Goal: Task Accomplishment & Management: Use online tool/utility

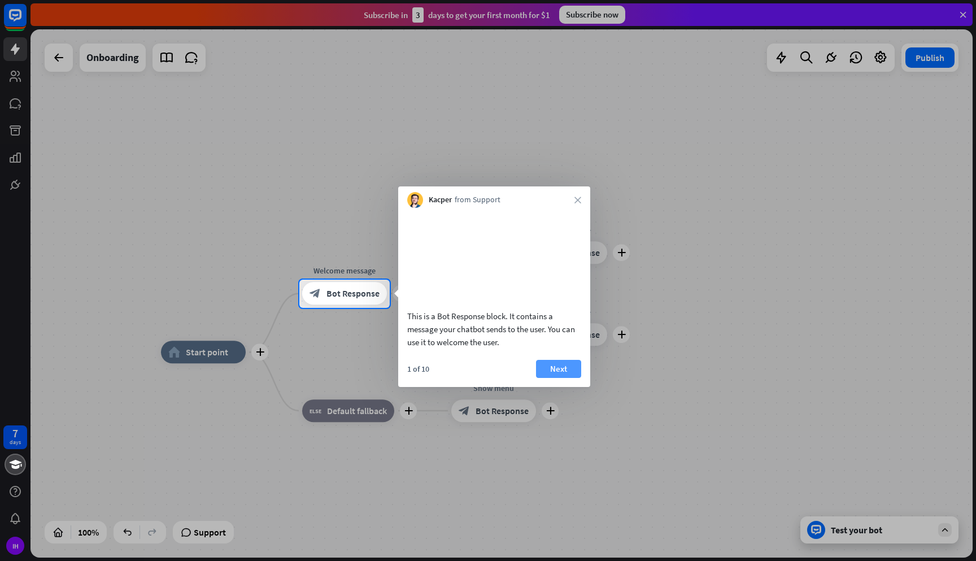
click at [556, 378] on button "Next" at bounding box center [558, 369] width 45 height 18
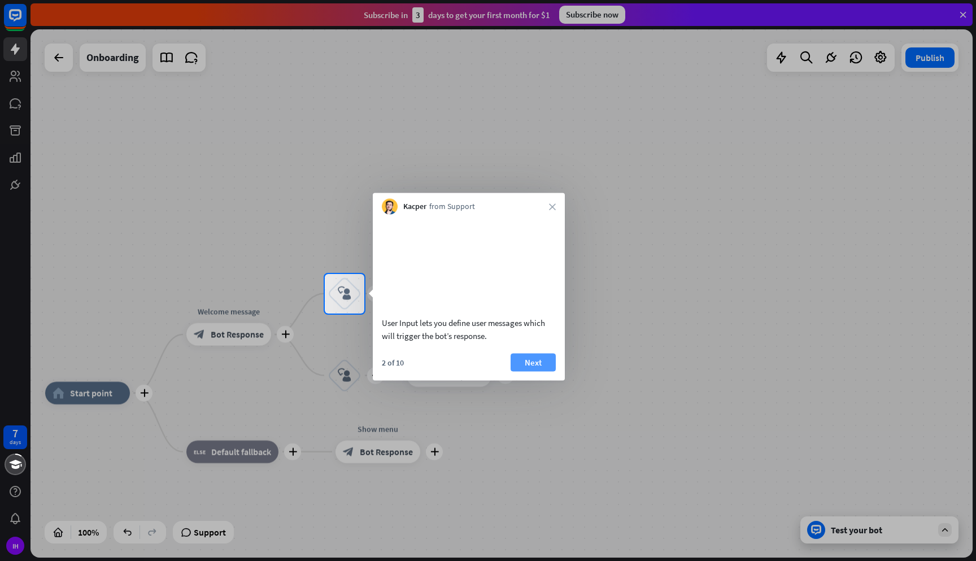
click at [549, 371] on button "Next" at bounding box center [533, 362] width 45 height 18
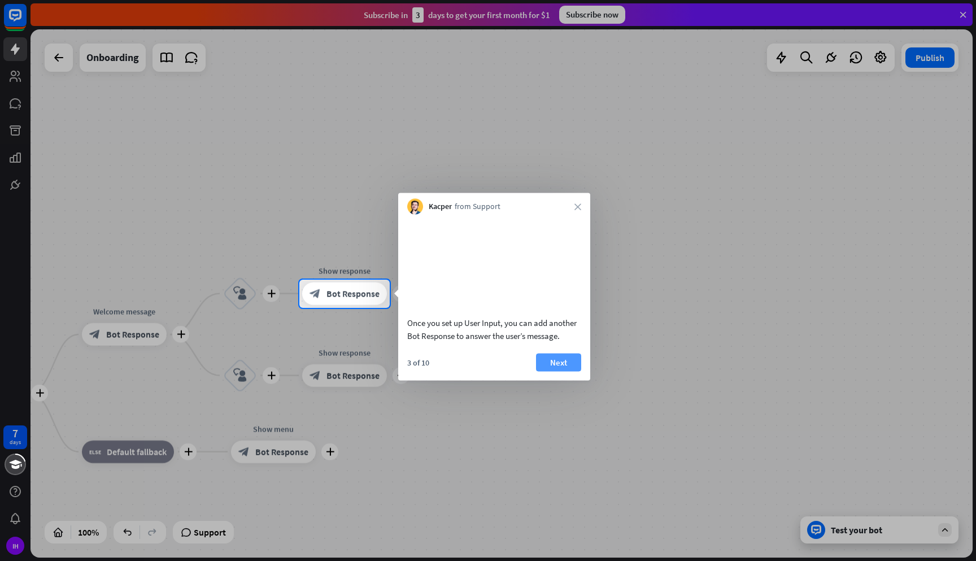
click at [575, 371] on button "Next" at bounding box center [558, 362] width 45 height 18
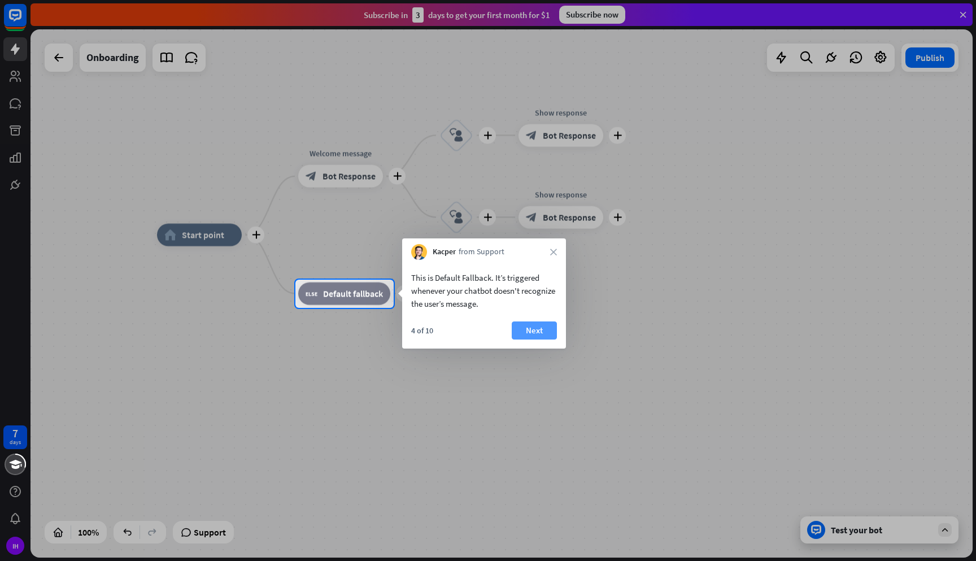
click at [541, 334] on button "Next" at bounding box center [534, 330] width 45 height 18
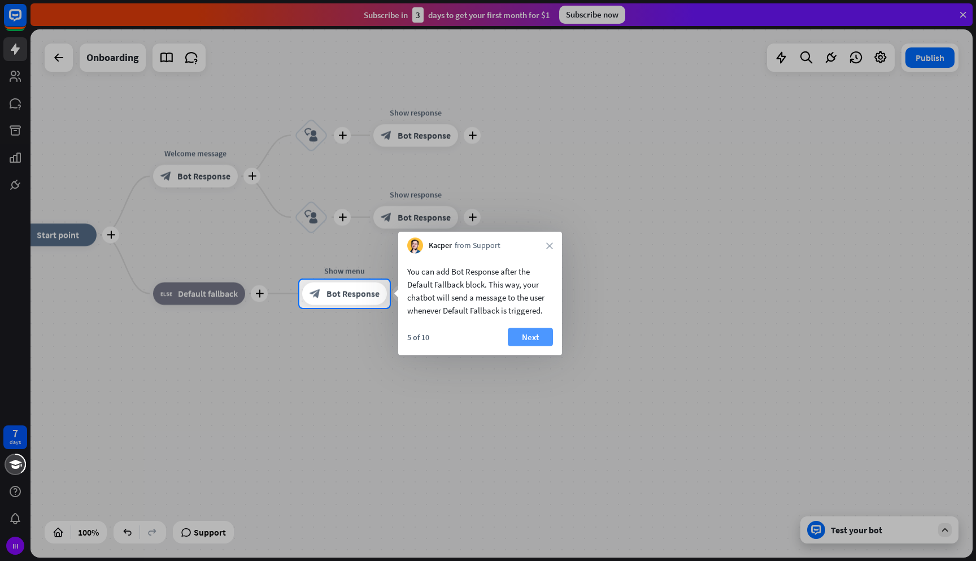
click at [529, 337] on button "Next" at bounding box center [530, 337] width 45 height 18
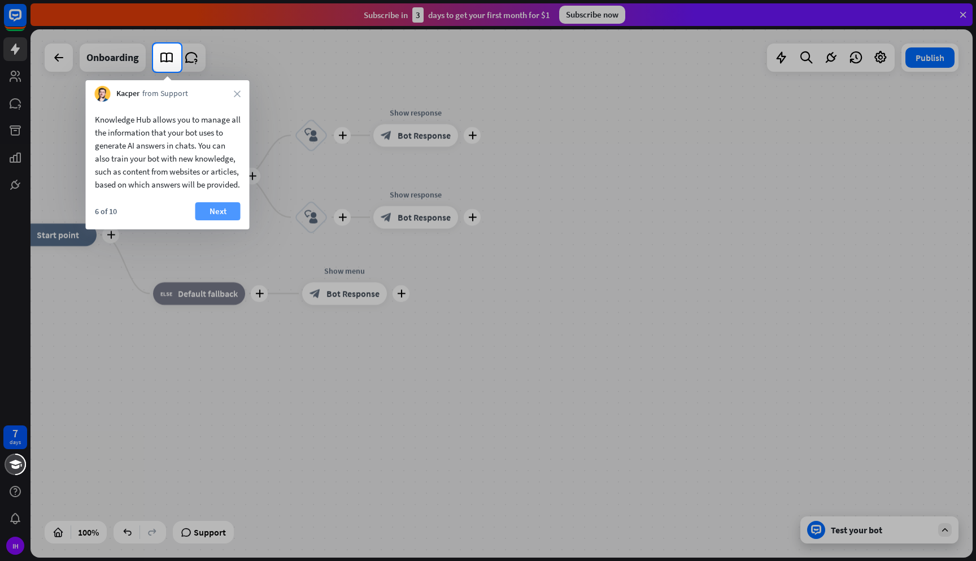
click at [212, 220] on button "Next" at bounding box center [217, 211] width 45 height 18
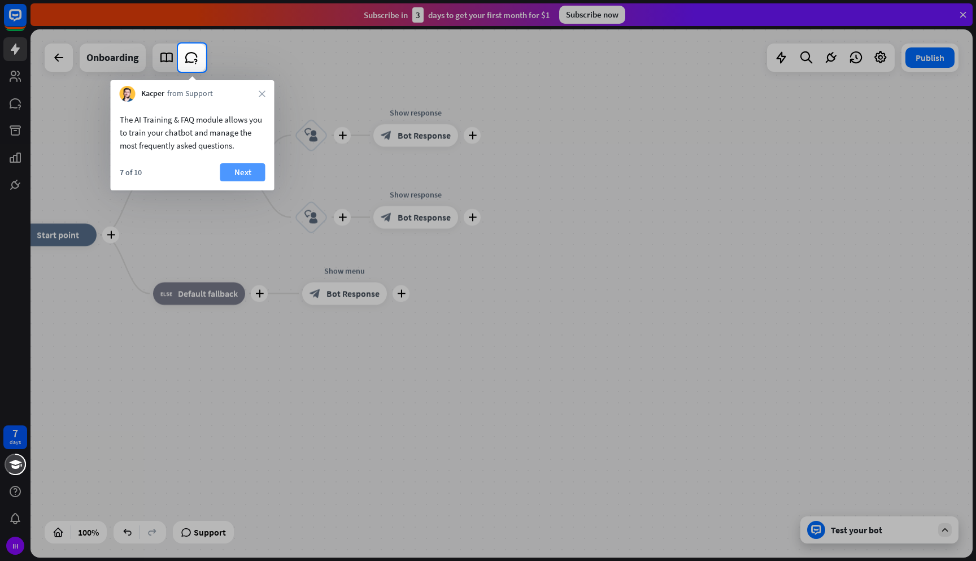
click at [244, 172] on button "Next" at bounding box center [242, 172] width 45 height 18
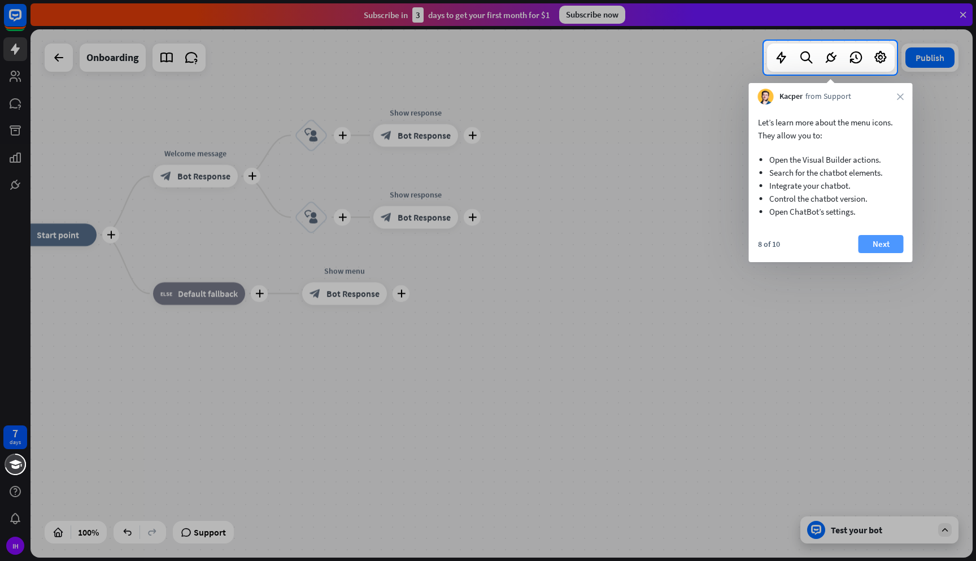
click at [885, 249] on button "Next" at bounding box center [881, 244] width 45 height 18
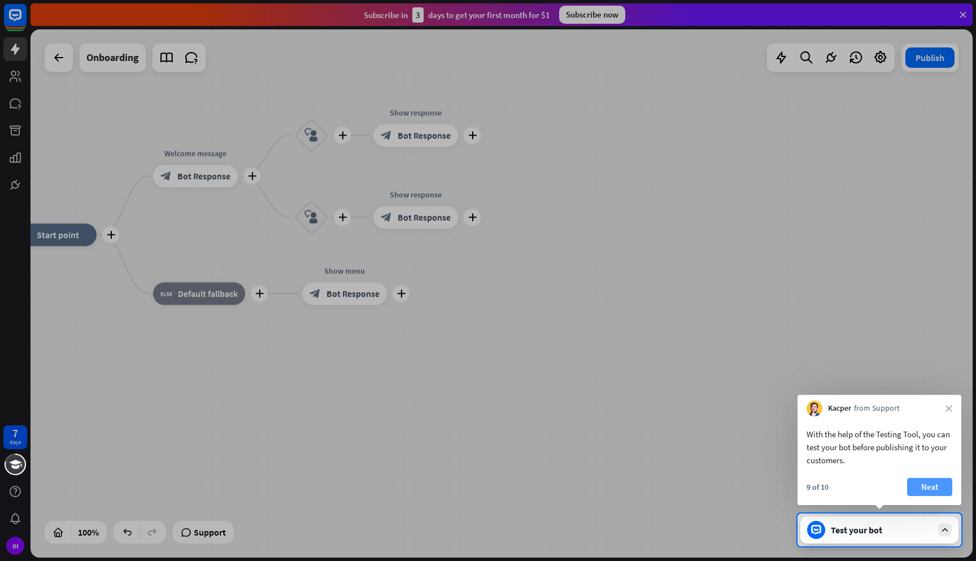
click at [933, 485] on button "Next" at bounding box center [929, 487] width 45 height 18
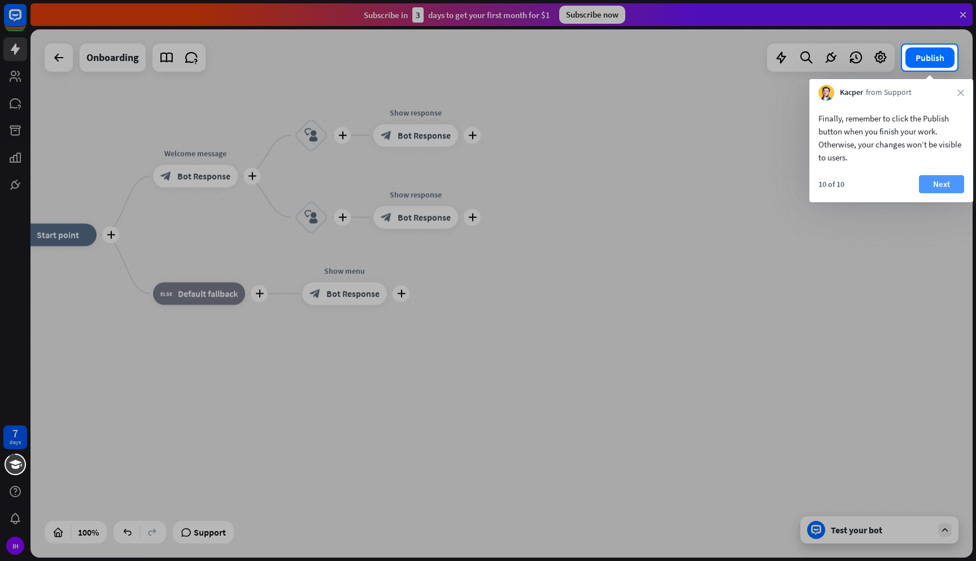
click at [936, 186] on button "Next" at bounding box center [941, 184] width 45 height 18
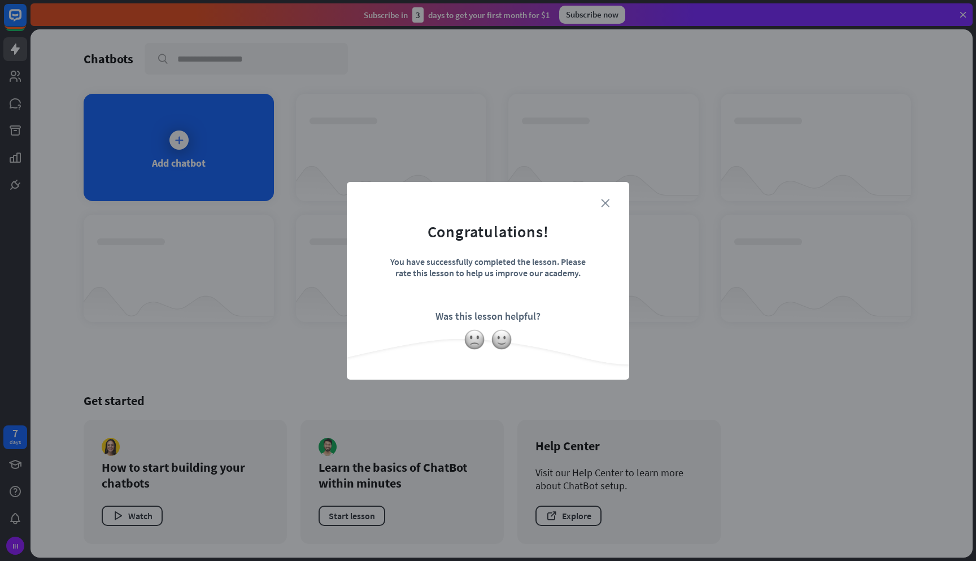
click at [603, 199] on icon "close" at bounding box center [605, 203] width 8 height 8
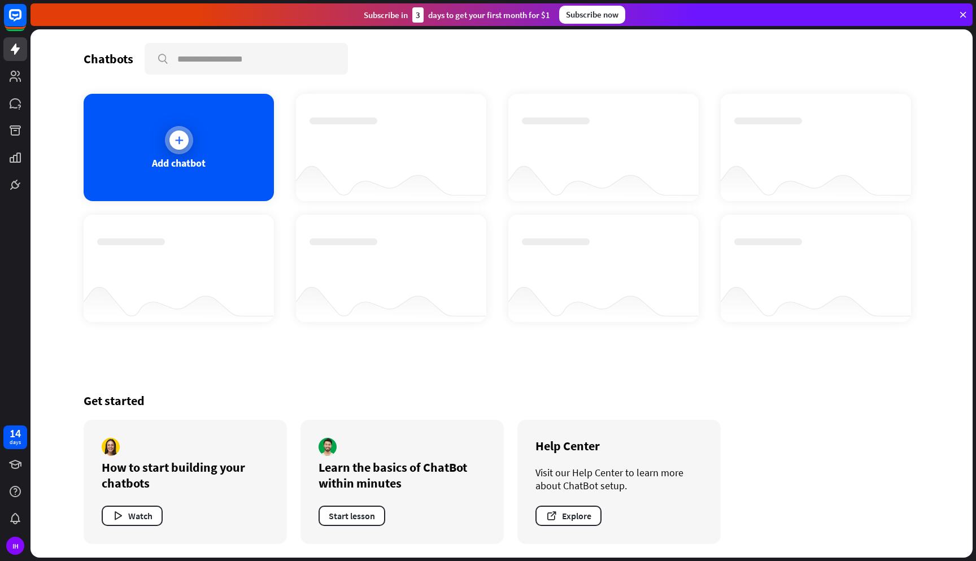
click at [197, 156] on div "Add chatbot" at bounding box center [179, 162] width 54 height 13
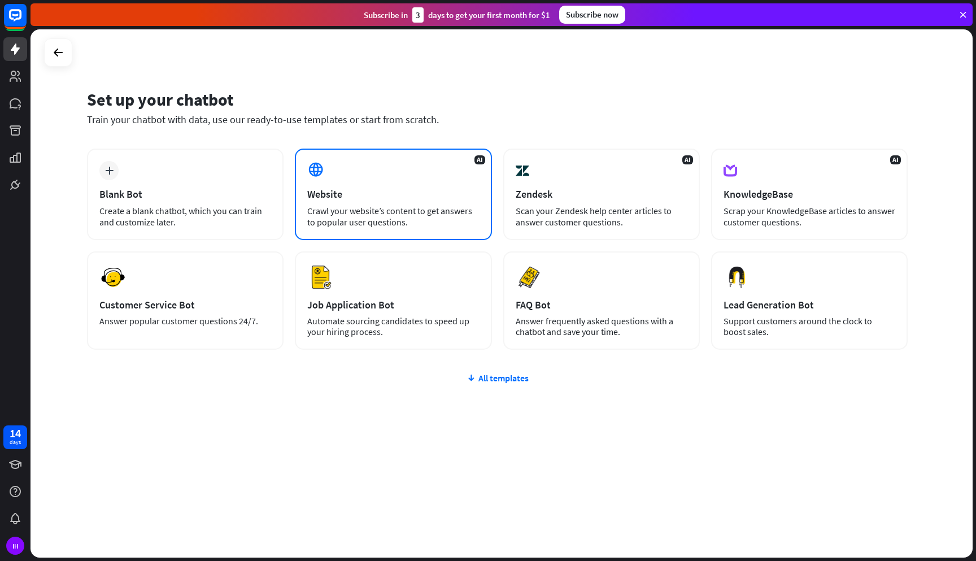
click at [391, 232] on div "AI Website Crawl your website’s content to get answers to popular user question…" at bounding box center [393, 195] width 197 height 92
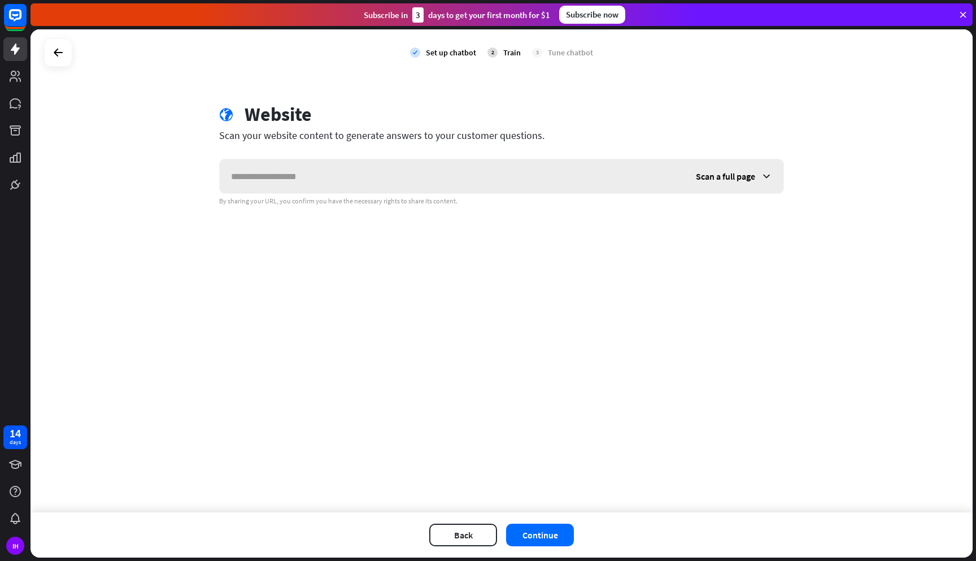
click at [736, 172] on span "Scan a full page" at bounding box center [725, 176] width 59 height 11
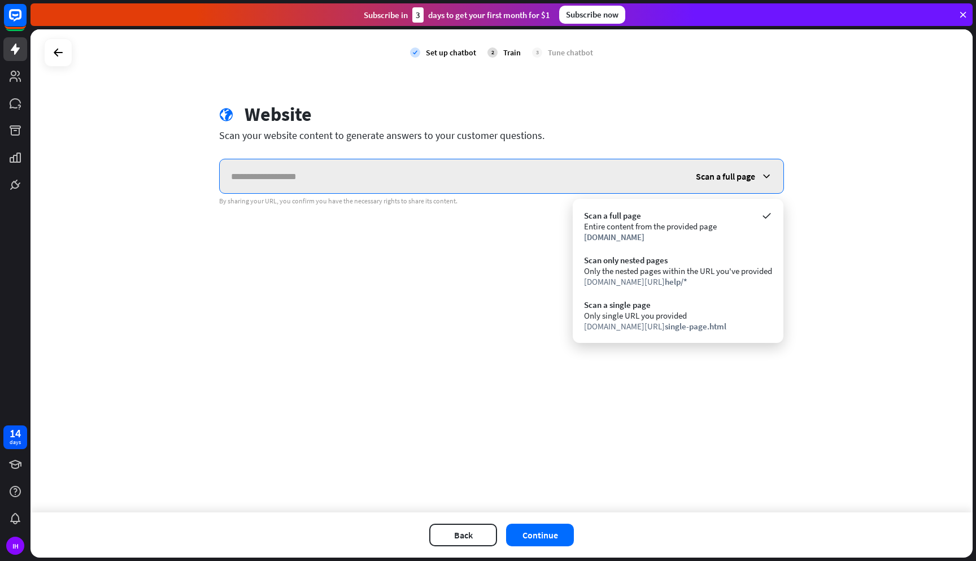
click at [590, 173] on input "text" at bounding box center [452, 176] width 465 height 34
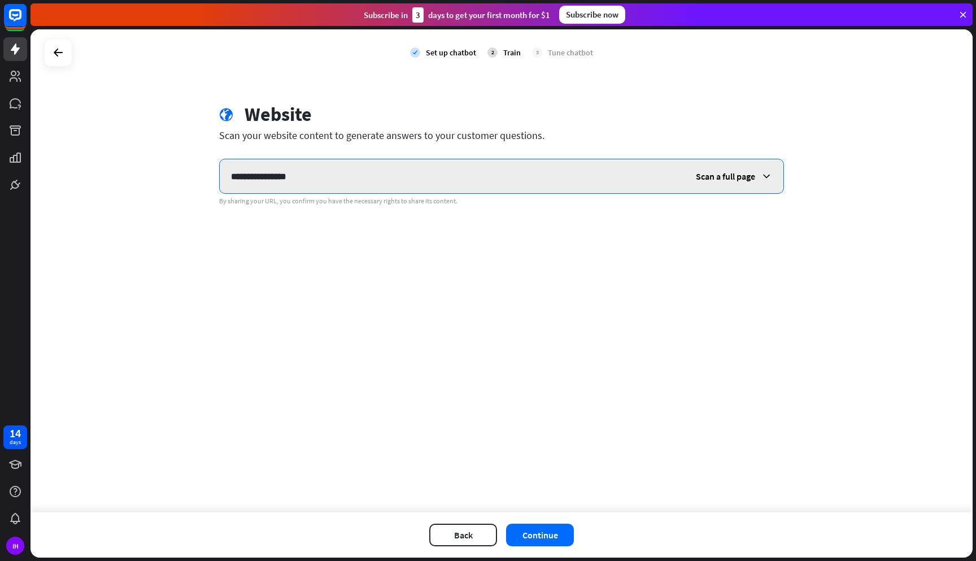
click at [231, 178] on input "**********" at bounding box center [452, 176] width 465 height 34
type input "**********"
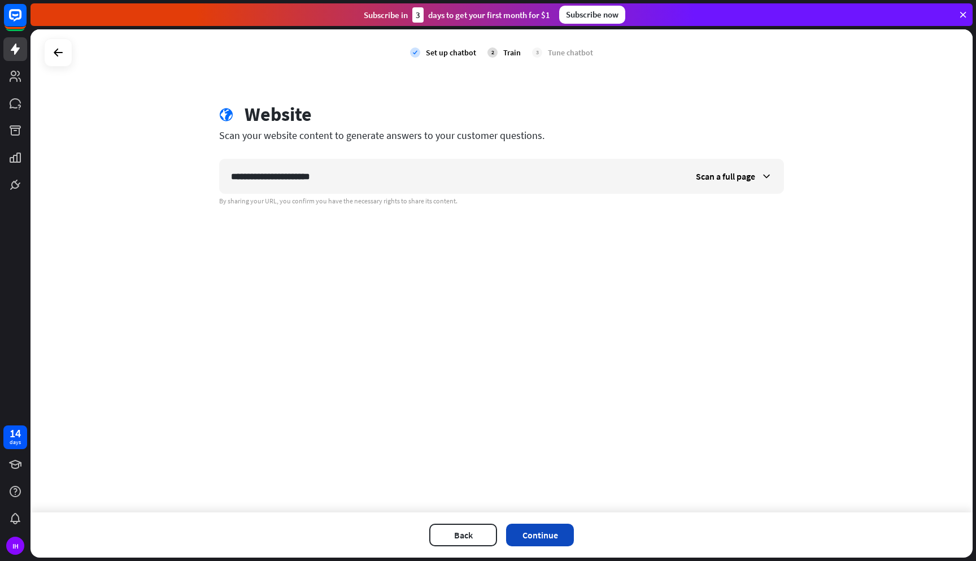
click at [545, 536] on button "Continue" at bounding box center [540, 535] width 68 height 23
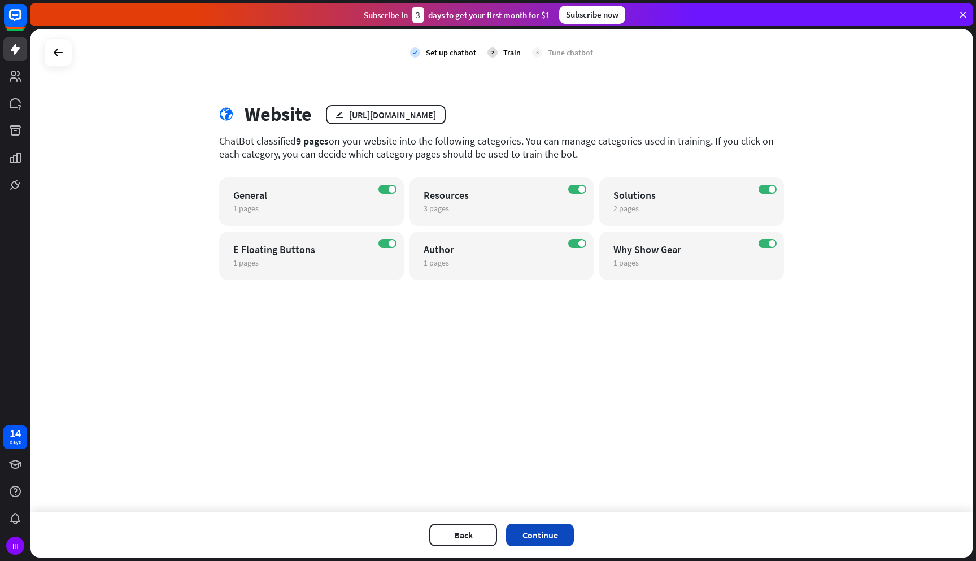
click at [533, 535] on button "Continue" at bounding box center [540, 535] width 68 height 23
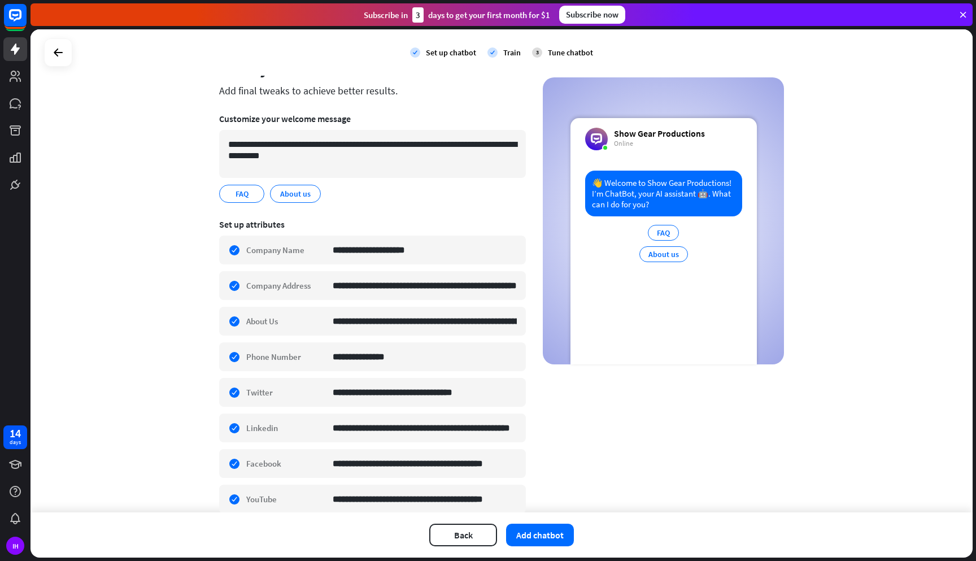
scroll to position [133, 0]
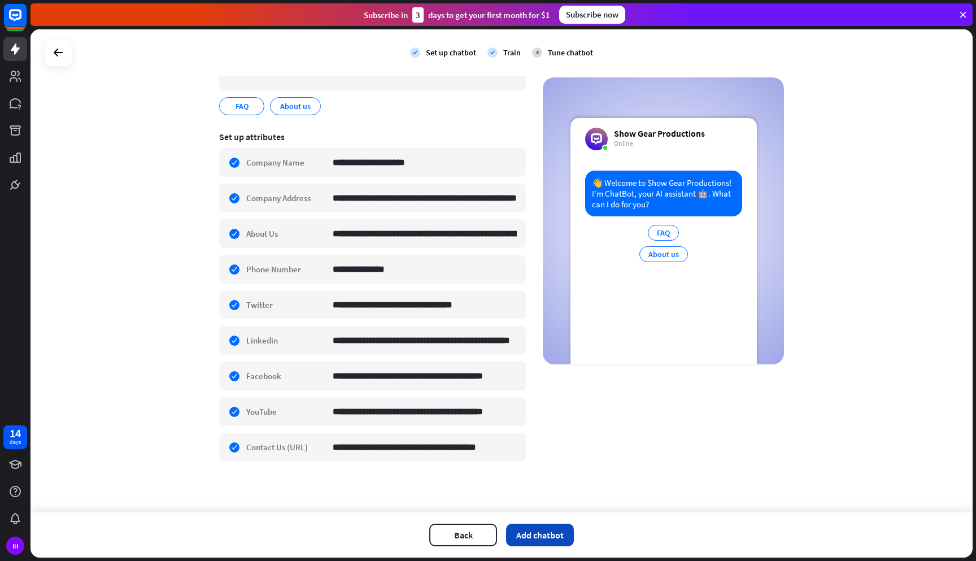
click at [550, 533] on button "Add chatbot" at bounding box center [540, 535] width 68 height 23
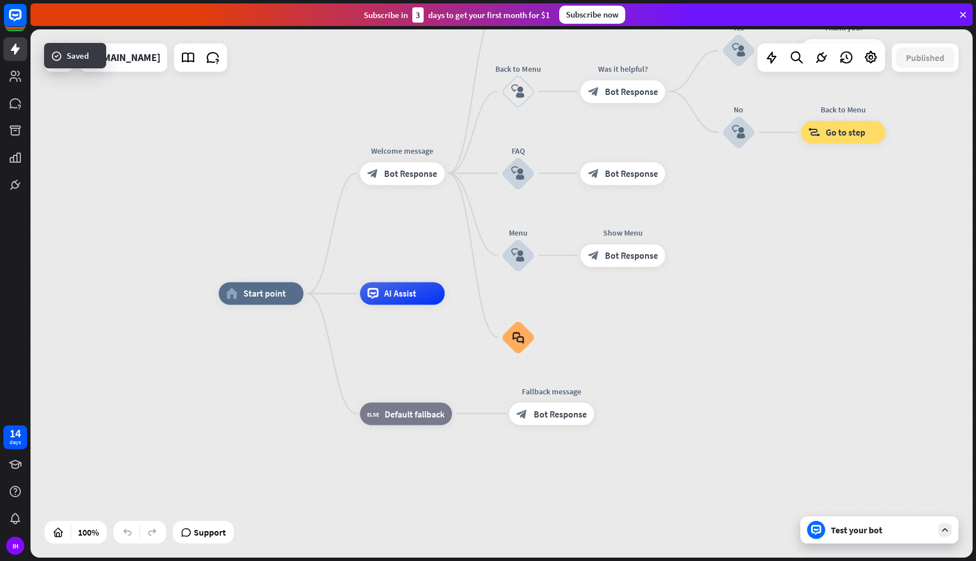
click at [941, 532] on icon at bounding box center [945, 530] width 10 height 10
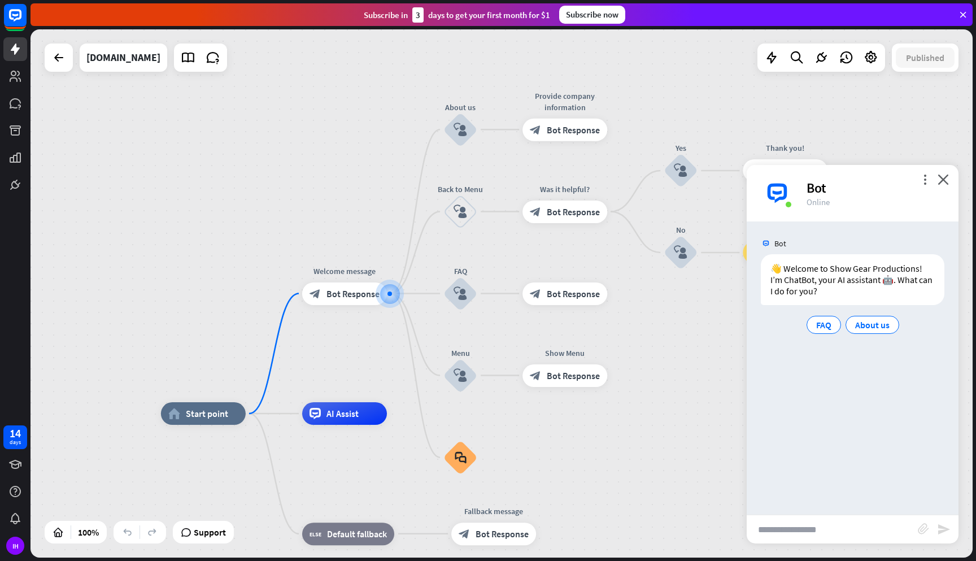
click at [871, 530] on input "text" at bounding box center [832, 529] width 171 height 28
type input "**********"
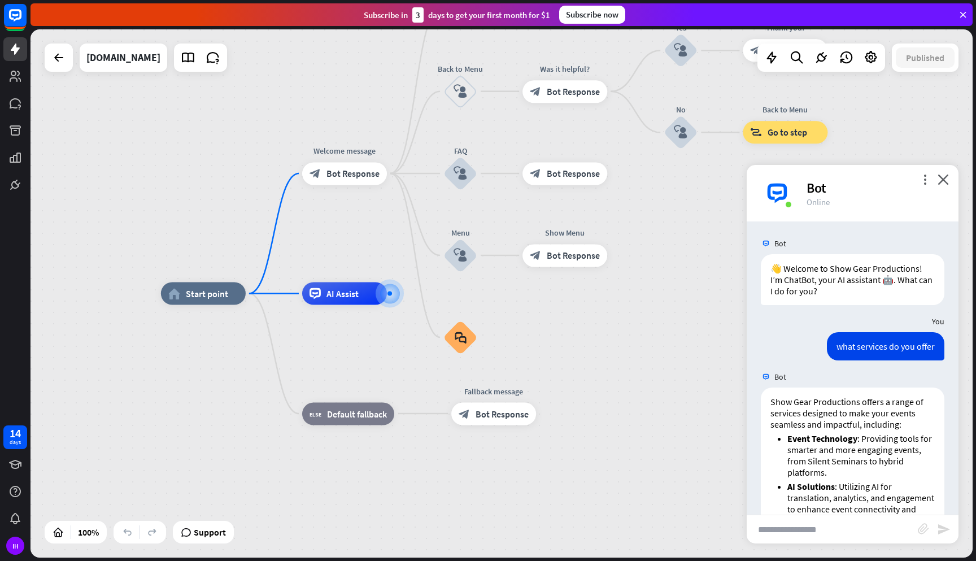
click at [828, 537] on input "text" at bounding box center [832, 529] width 171 height 28
type input "**********"
click at [945, 178] on icon "close" at bounding box center [943, 179] width 11 height 11
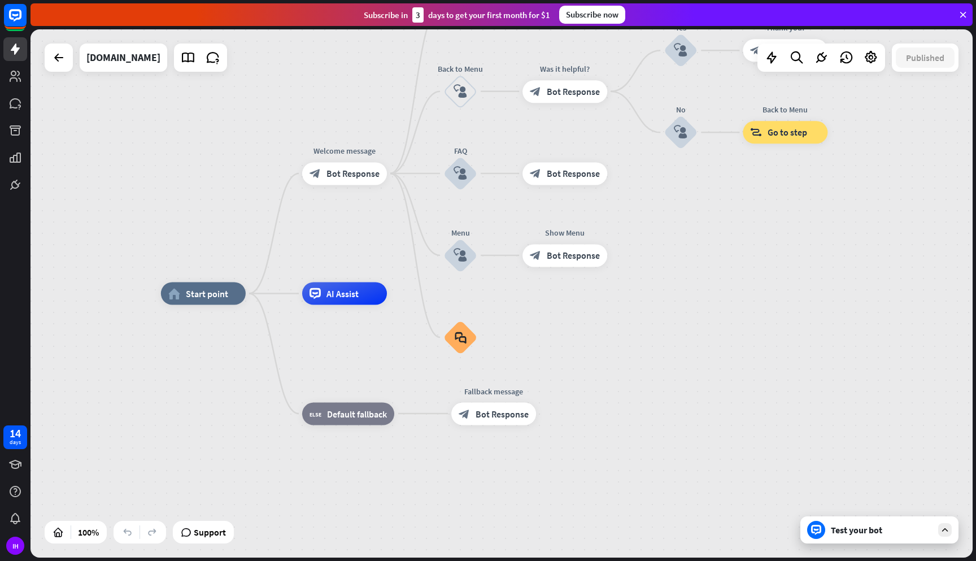
click at [926, 534] on div "Test your bot" at bounding box center [882, 529] width 102 height 11
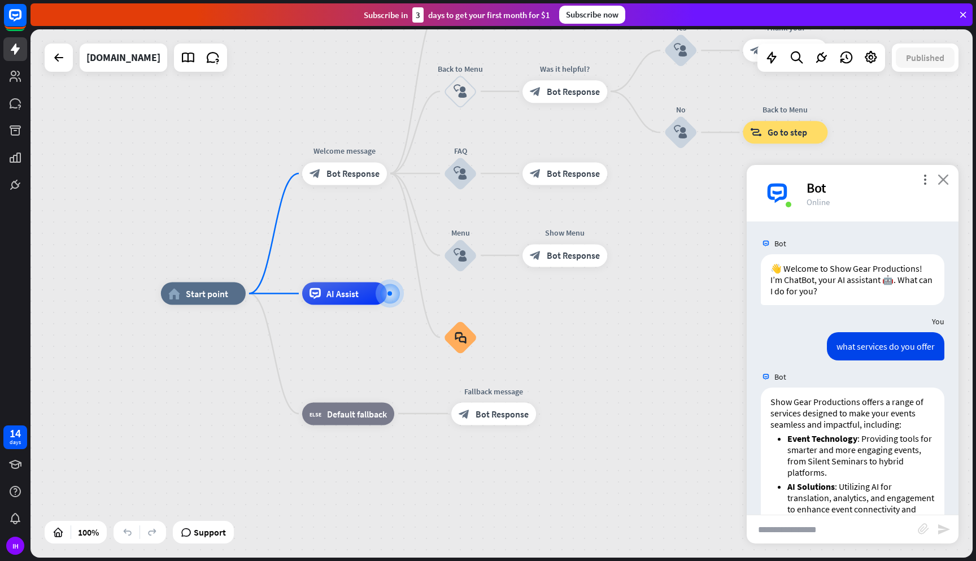
click at [945, 184] on icon "close" at bounding box center [943, 179] width 11 height 11
